Goal: Task Accomplishment & Management: Use online tool/utility

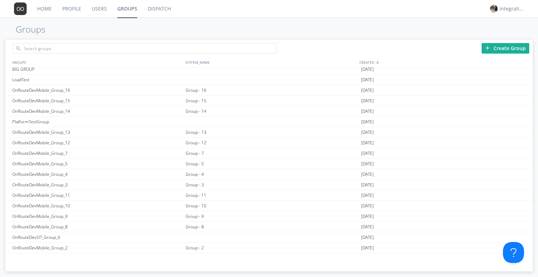
scroll to position [375, 0]
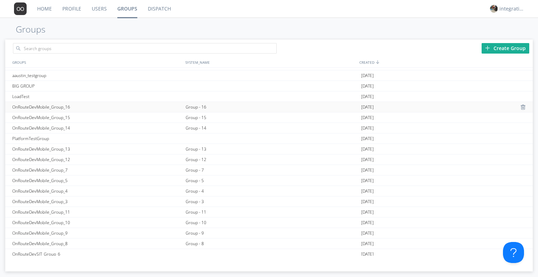
click at [195, 106] on div "Group - 16" at bounding box center [272, 107] width 176 height 10
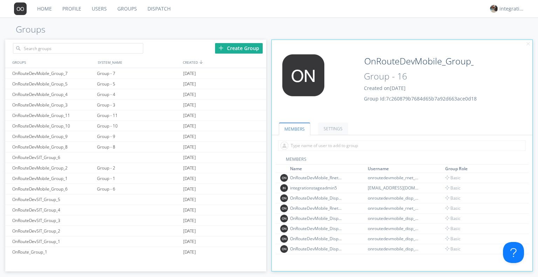
scroll to position [467, 0]
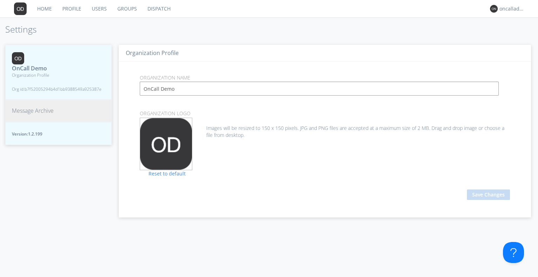
click at [69, 108] on button "Message Archive" at bounding box center [58, 110] width 106 height 23
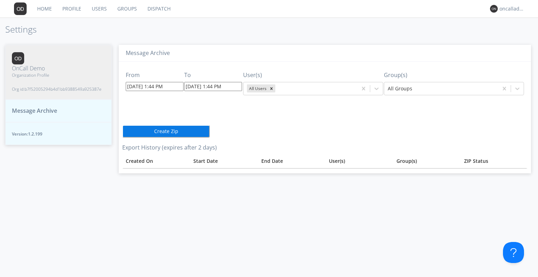
click at [168, 87] on input "[DATE] 1:44 PM" at bounding box center [155, 86] width 58 height 9
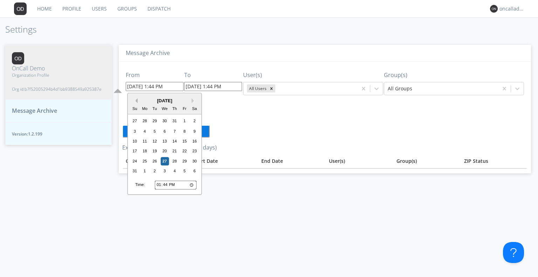
click at [135, 102] on button "Previous Month" at bounding box center [135, 100] width 5 height 5
click at [135, 102] on button "Previous Month" at bounding box center [135, 102] width 5 height 5
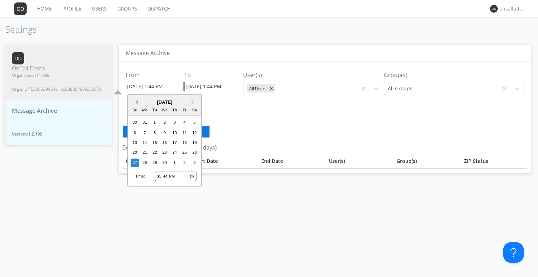
click at [135, 102] on button "Previous Month" at bounding box center [135, 102] width 5 height 5
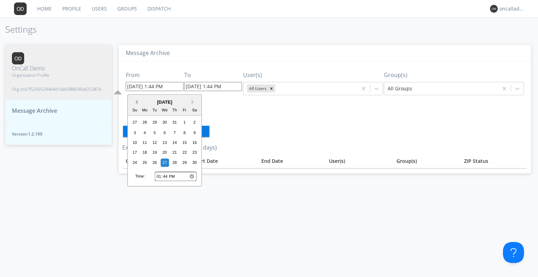
click at [135, 102] on button "Previous Month" at bounding box center [135, 102] width 5 height 5
click at [135, 102] on div "[DATE]" at bounding box center [164, 102] width 73 height 7
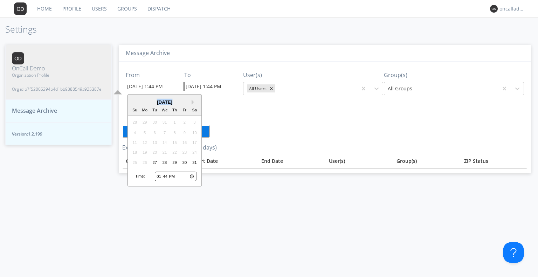
click at [135, 102] on div "[DATE]" at bounding box center [164, 102] width 73 height 7
click at [155, 162] on div "27" at bounding box center [154, 162] width 8 height 8
type input "[DATE] 1:44 PM"
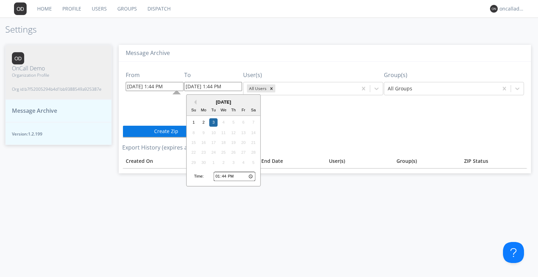
click at [221, 86] on input "[DATE] 1:44 PM" at bounding box center [213, 86] width 58 height 9
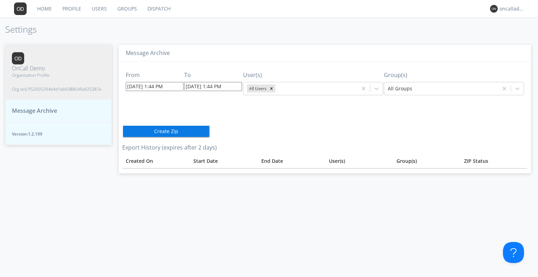
click at [301, 122] on div "From [DATE] 1:44 PM To [DATE] 1:44 PM User(s) All Users Group(s) All Groups Cre…" at bounding box center [324, 115] width 405 height 106
click at [485, 194] on div "Message Archive From [DATE] 1:44 PM To [DATE] 1:44 PM User(s) All Users Group(s…" at bounding box center [325, 157] width 426 height 239
